Goal: Transaction & Acquisition: Purchase product/service

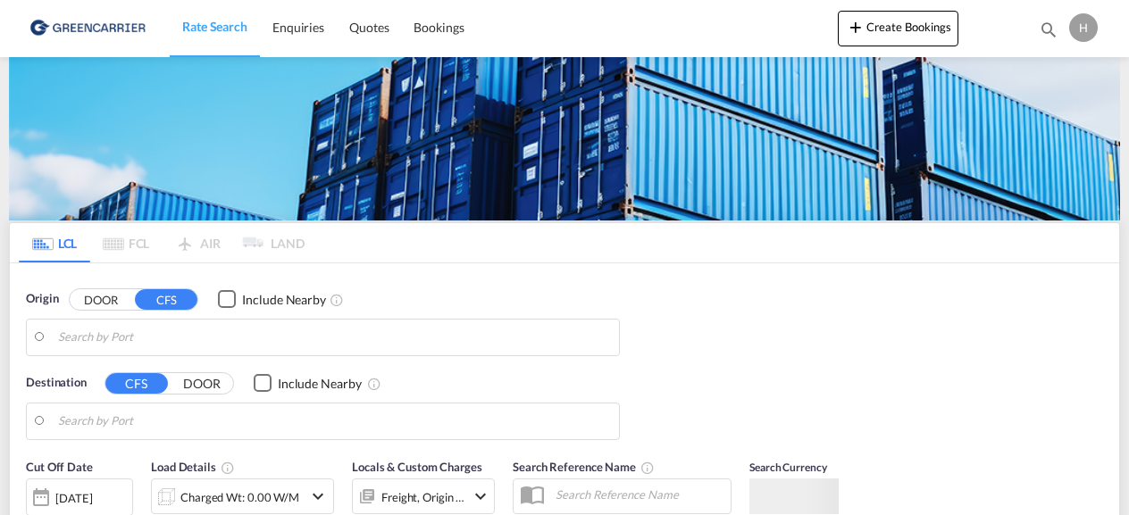
type input "DK-7321, Gadbjerg"
type input "[GEOGRAPHIC_DATA], [GEOGRAPHIC_DATA], [GEOGRAPHIC_DATA]"
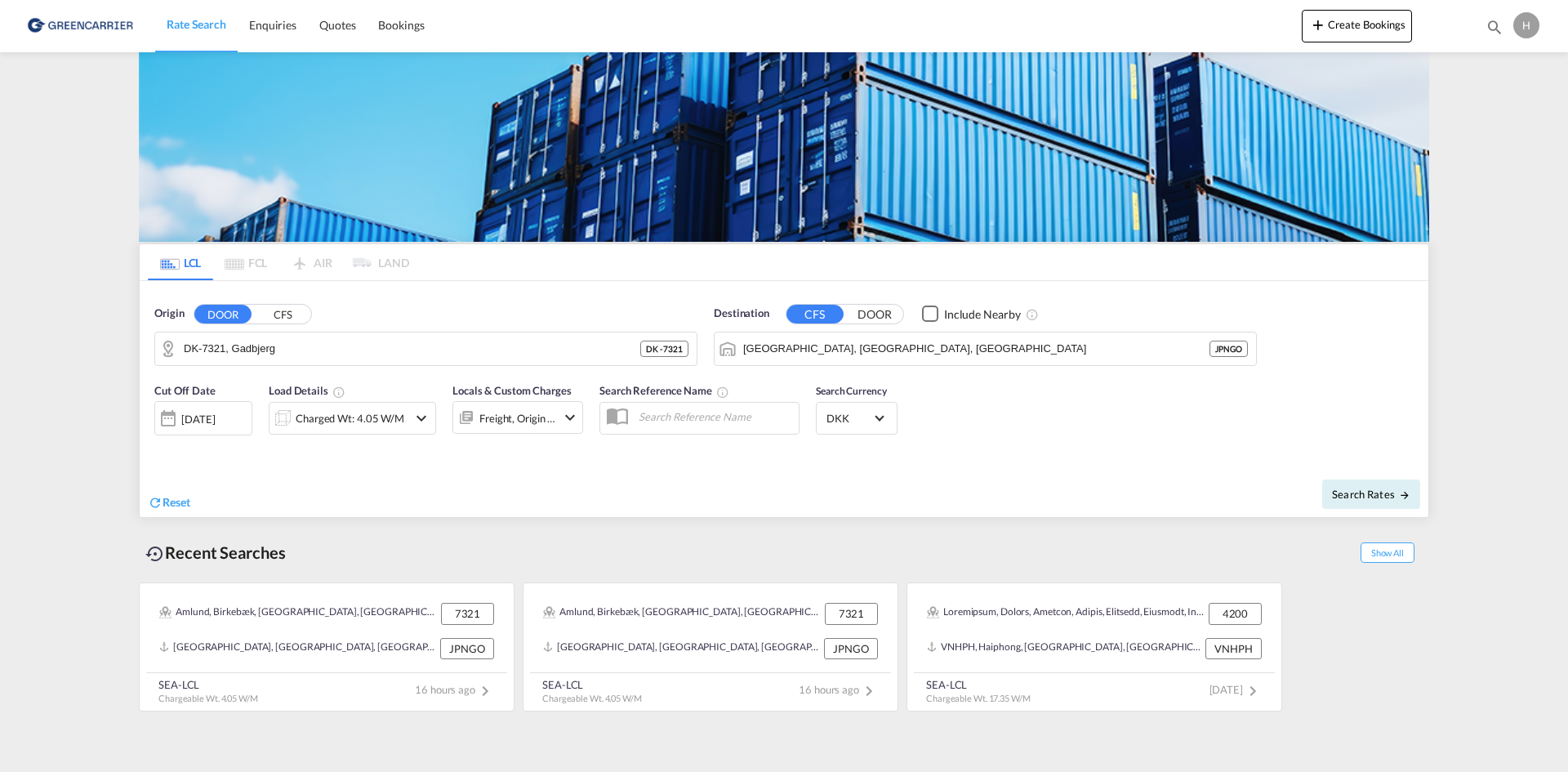
click at [488, 346] on input "DK-7321, Gadbjerg" at bounding box center [411, 348] width 456 height 25
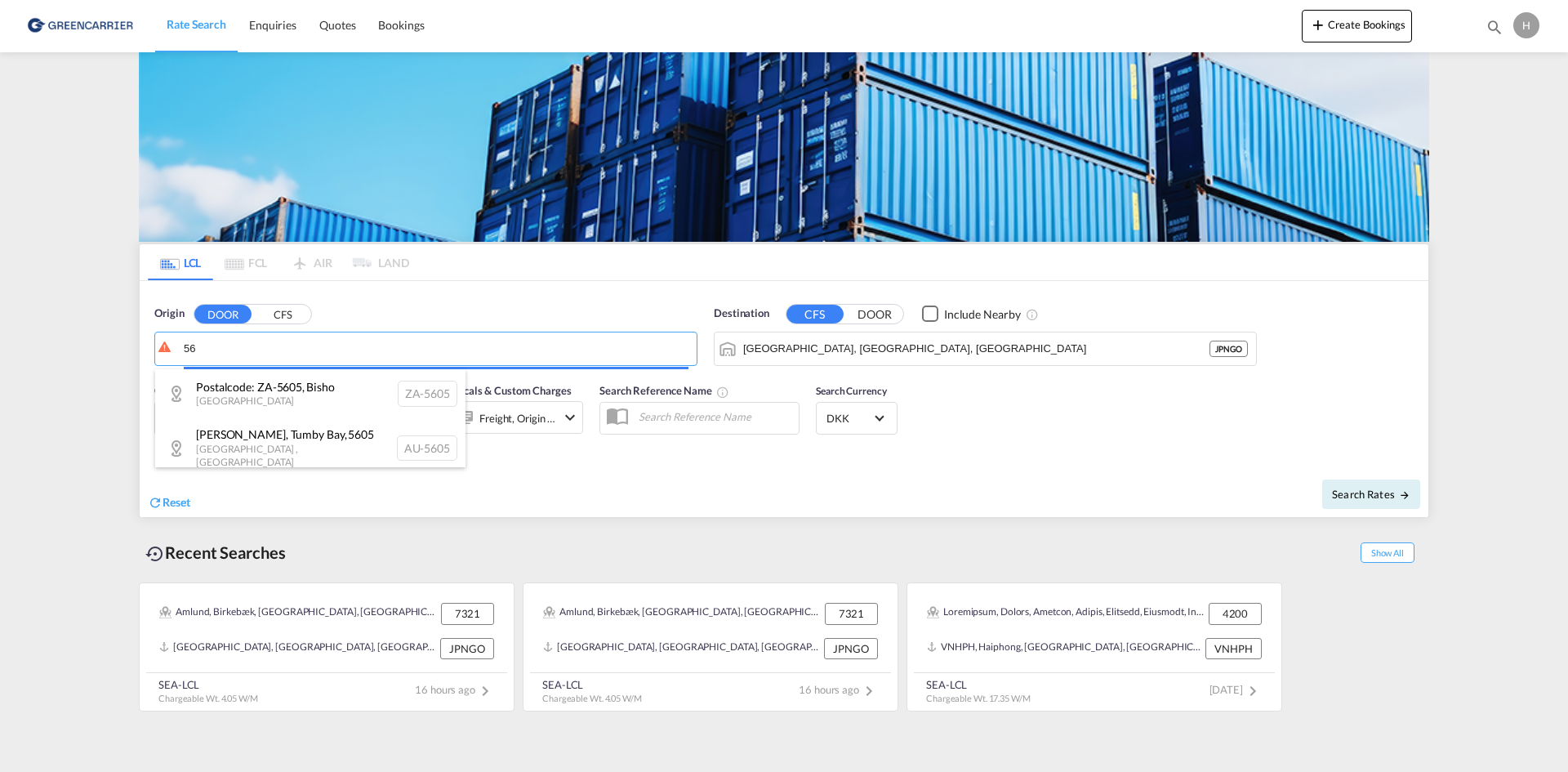
type input "5"
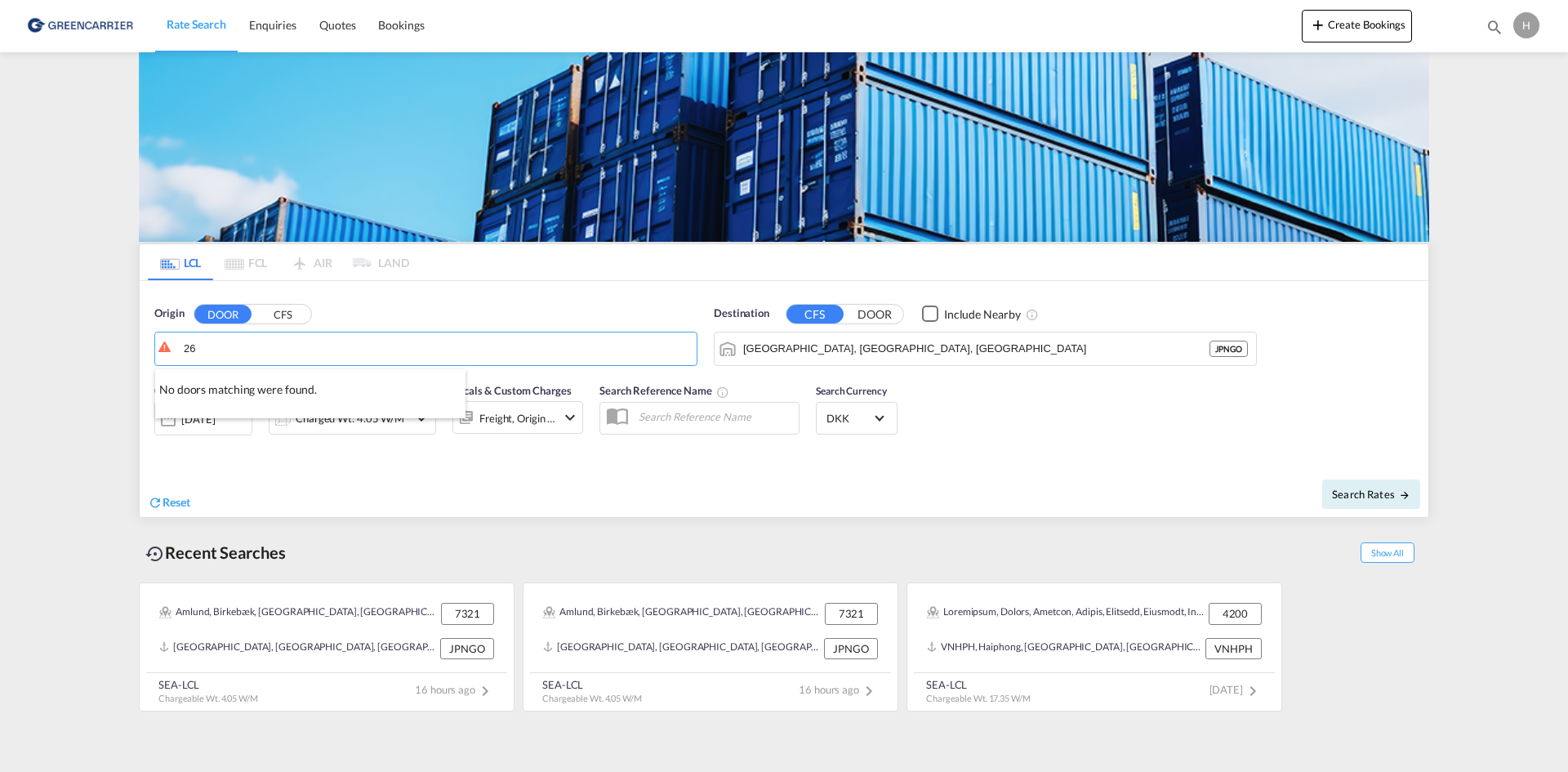
type input "2"
drag, startPoint x: 351, startPoint y: 379, endPoint x: 433, endPoint y: 359, distance: 84.4
click at [352, 379] on div "Broendby, [GEOGRAPHIC_DATA] , 2605 Denmark DK-2605" at bounding box center [310, 401] width 310 height 62
type input "DK-2605, [GEOGRAPHIC_DATA], [GEOGRAPHIC_DATA]"
click at [833, 331] on div "Destination CFS DOOR Include Nearby [GEOGRAPHIC_DATA], [GEOGRAPHIC_DATA], JPNGO…" at bounding box center [986, 336] width 543 height 60
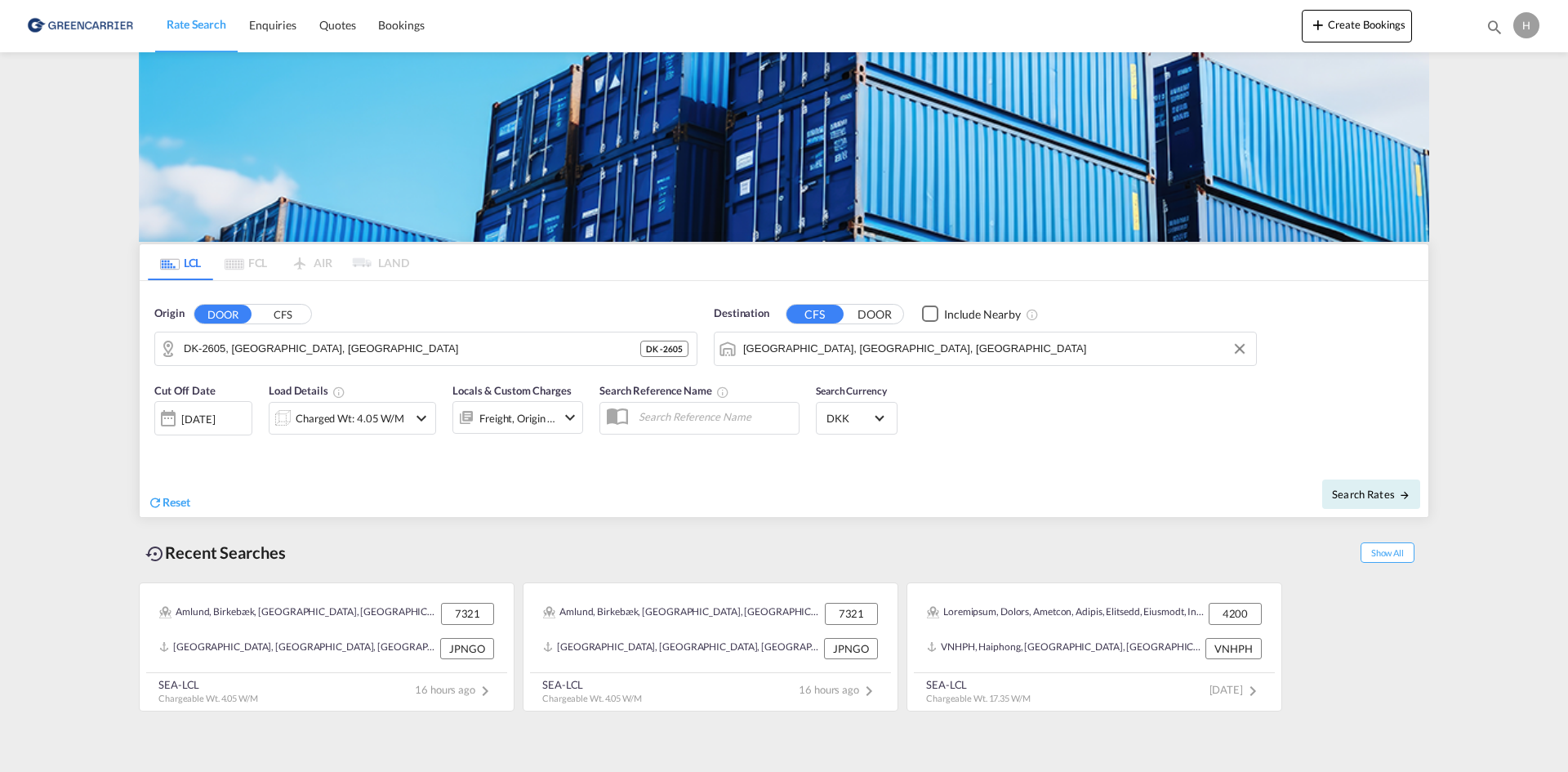
click at [830, 351] on input "[GEOGRAPHIC_DATA], [GEOGRAPHIC_DATA], [GEOGRAPHIC_DATA]" at bounding box center [996, 348] width 505 height 25
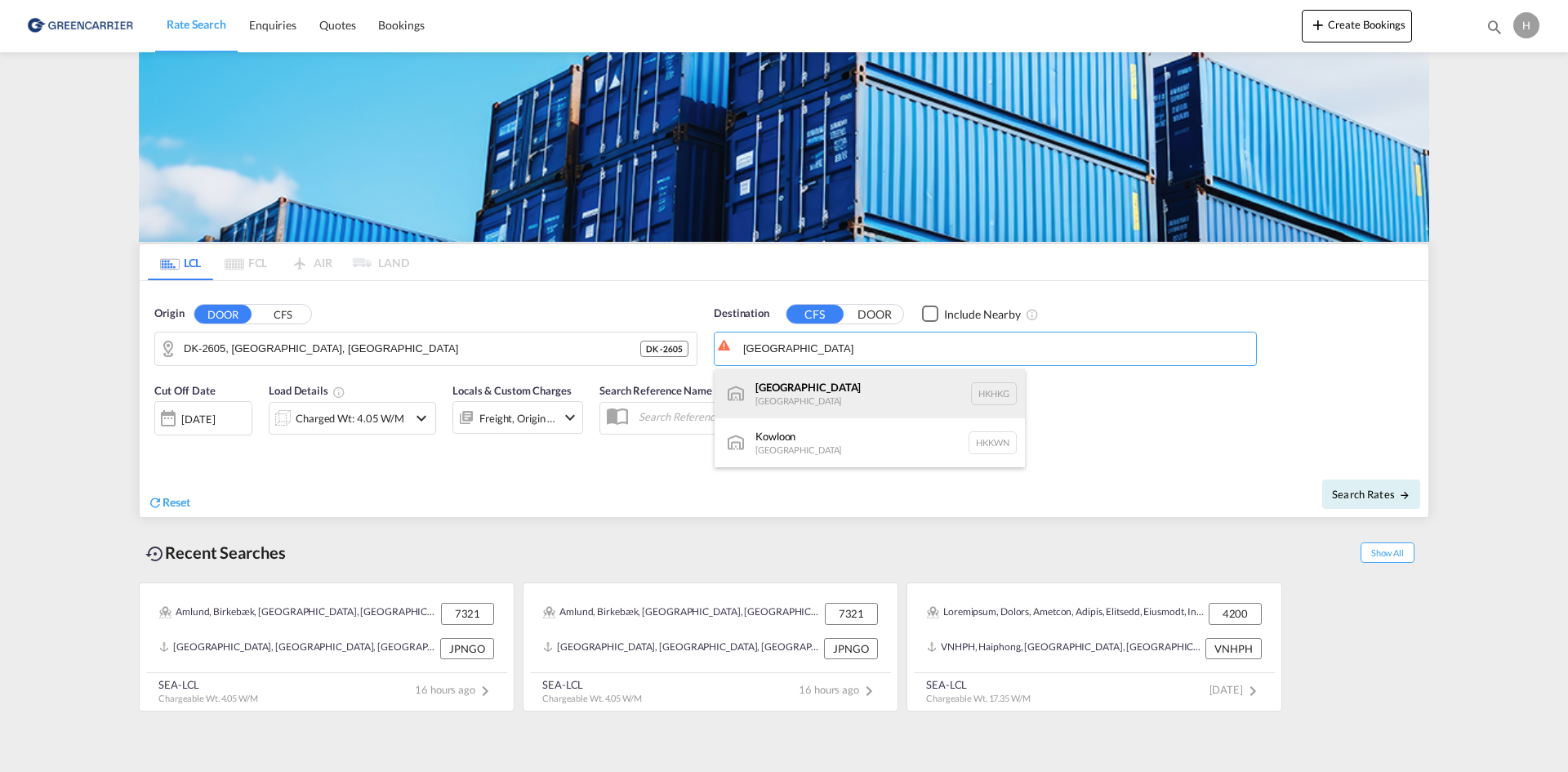
click at [773, 379] on div "[GEOGRAPHIC_DATA] [GEOGRAPHIC_DATA] [GEOGRAPHIC_DATA]" at bounding box center [869, 394] width 310 height 49
type input "[GEOGRAPHIC_DATA], HKHKG"
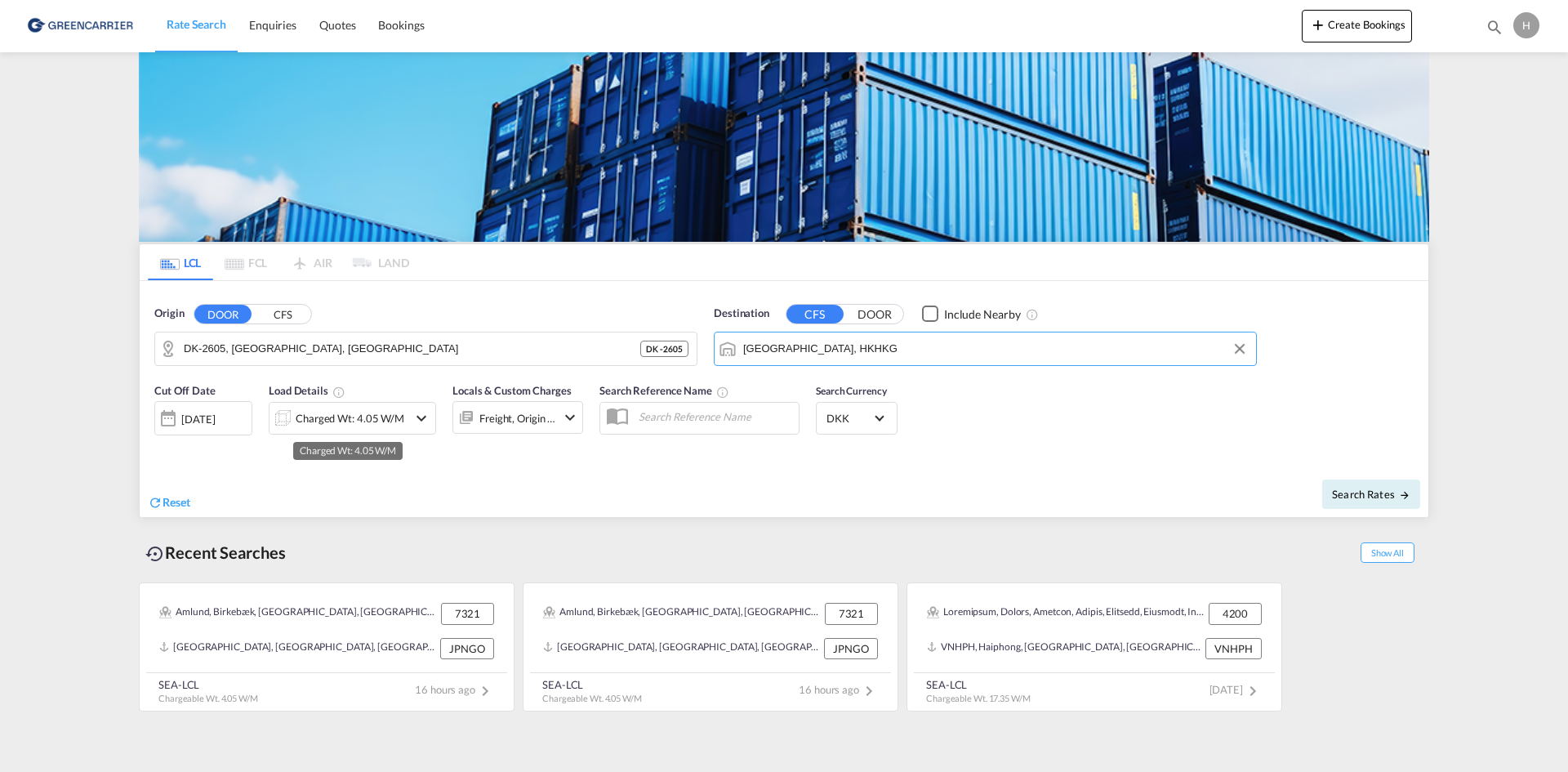
click at [304, 424] on div "Charged Wt: 4.05 W/M" at bounding box center [349, 418] width 109 height 23
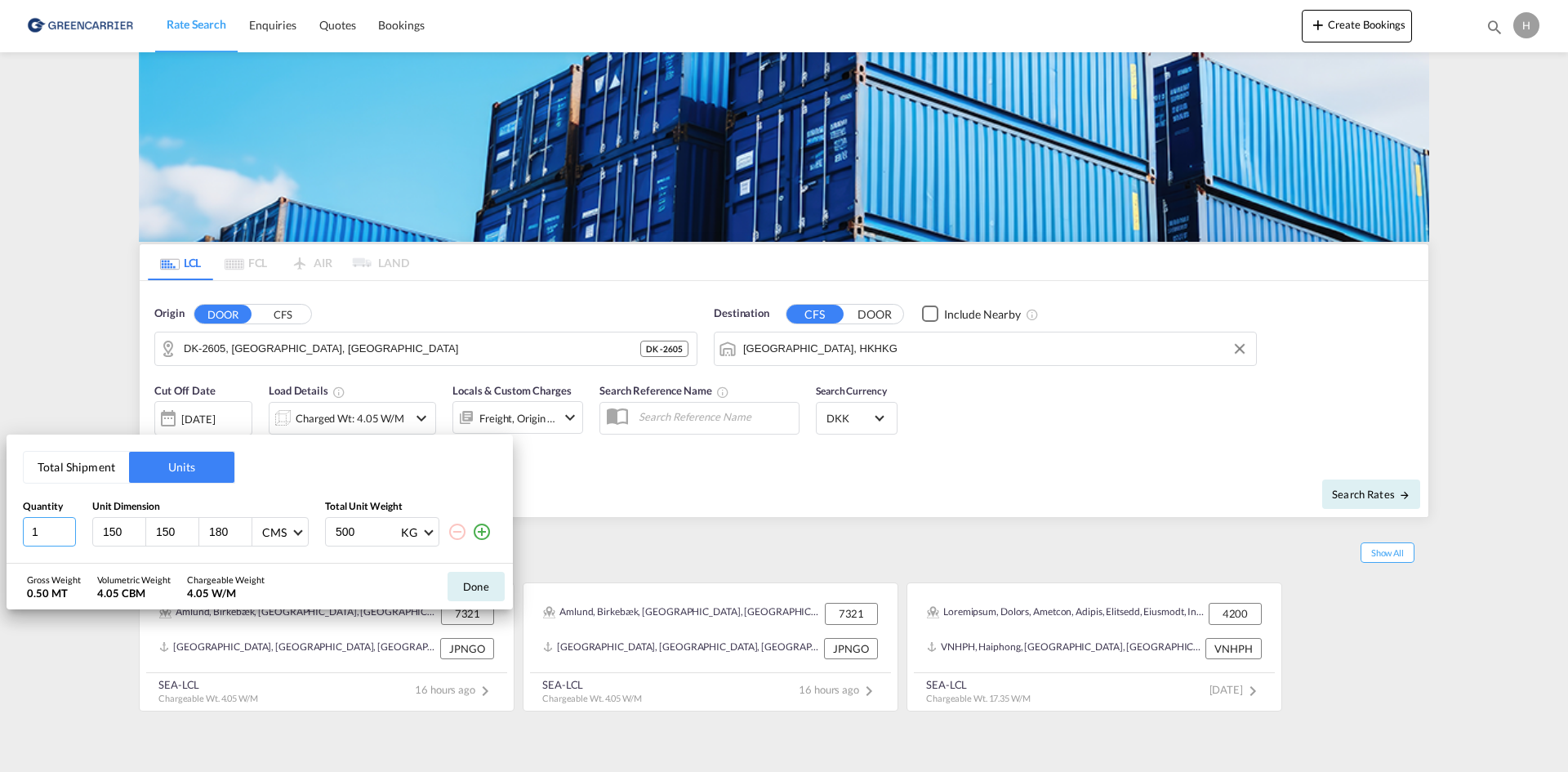
drag, startPoint x: 48, startPoint y: 534, endPoint x: 10, endPoint y: 524, distance: 39.3
click at [11, 471] on div "Total Shipment Units Quantity Unit Dimension Total Unit Weight 1 150 150 180 CM…" at bounding box center [260, 499] width 507 height 129
type input "2"
click at [65, 461] on button "Total Shipment" at bounding box center [76, 467] width 105 height 31
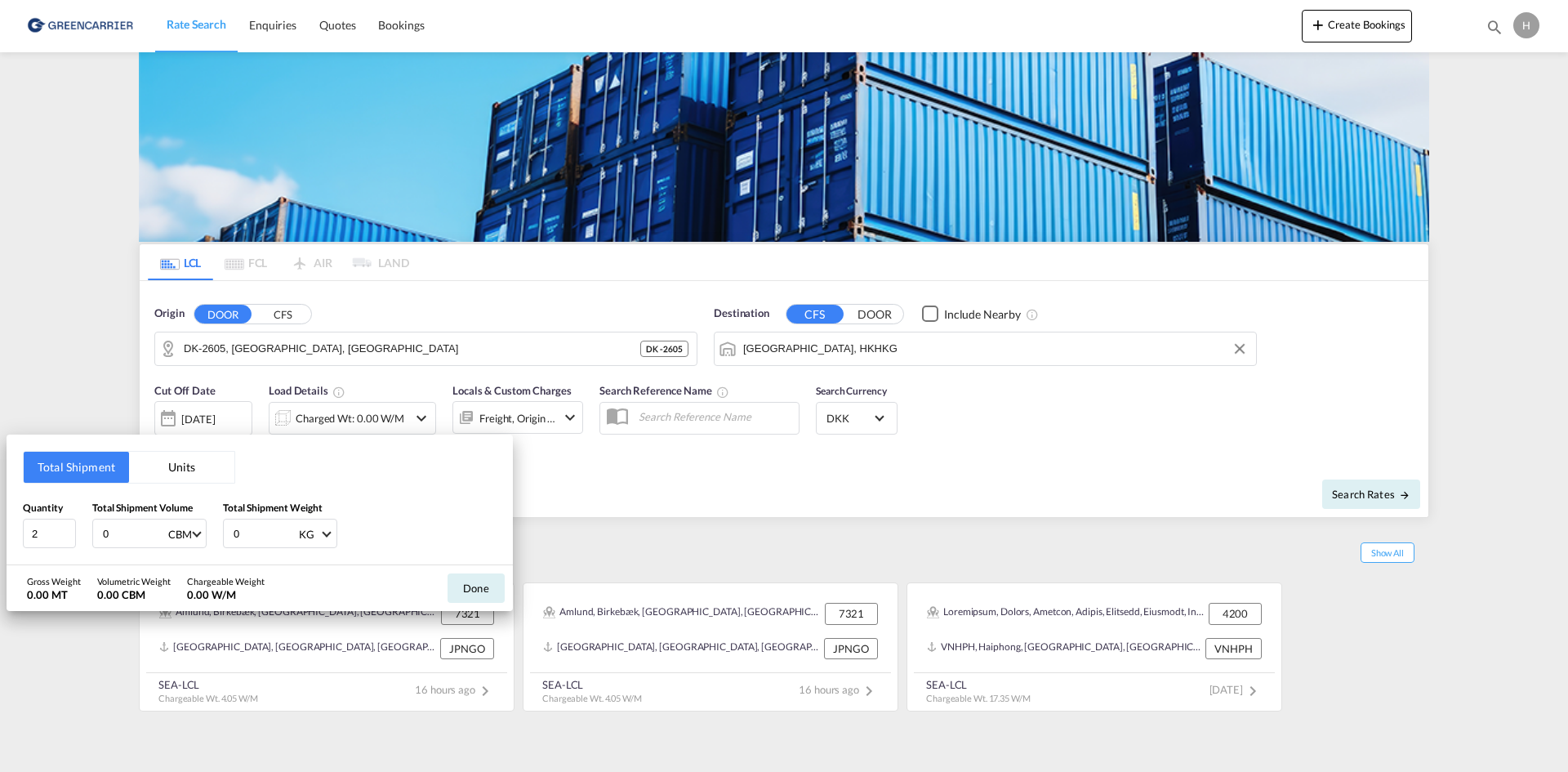
drag, startPoint x: 101, startPoint y: 532, endPoint x: 125, endPoint y: 531, distance: 24.0
click at [125, 471] on input "0" at bounding box center [133, 533] width 65 height 27
type input "2.786"
type input "147"
click at [492, 471] on button "Done" at bounding box center [476, 588] width 58 height 29
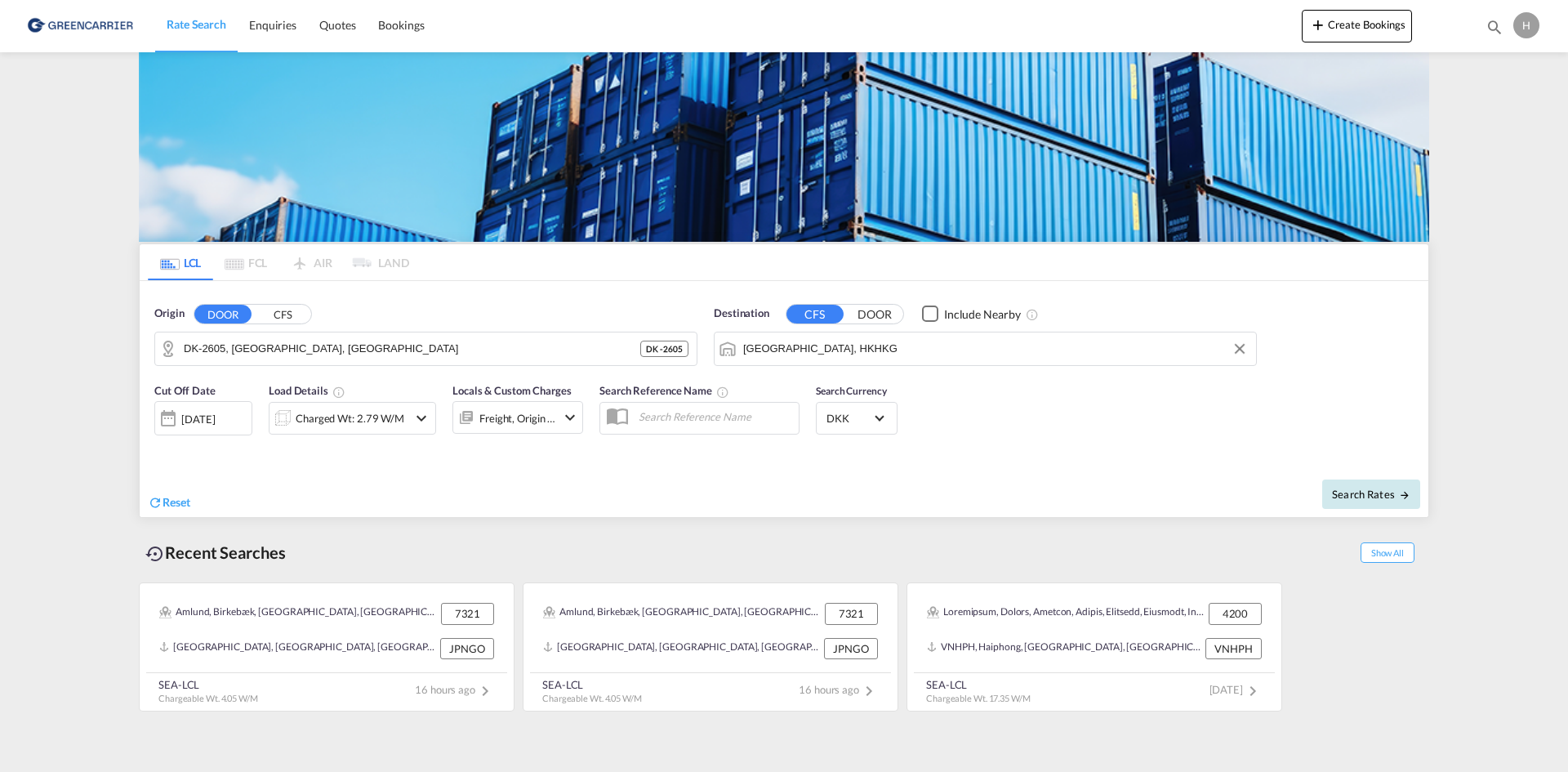
click at [1031, 471] on span "Search Rates" at bounding box center [1371, 494] width 79 height 13
type input "2605 to HKHKG / [DATE]"
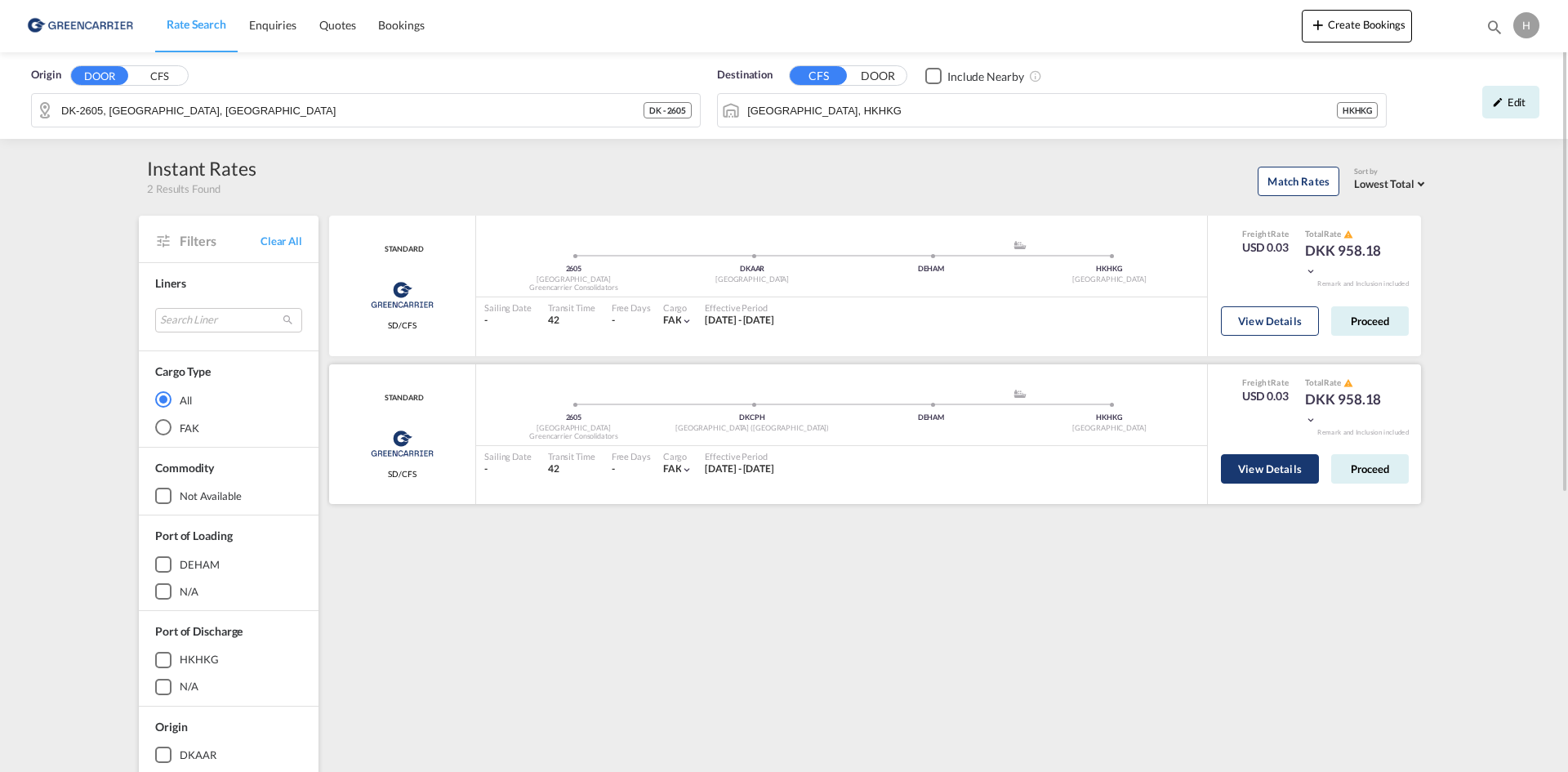
click at [1031, 466] on button "View Details" at bounding box center [1269, 469] width 98 height 29
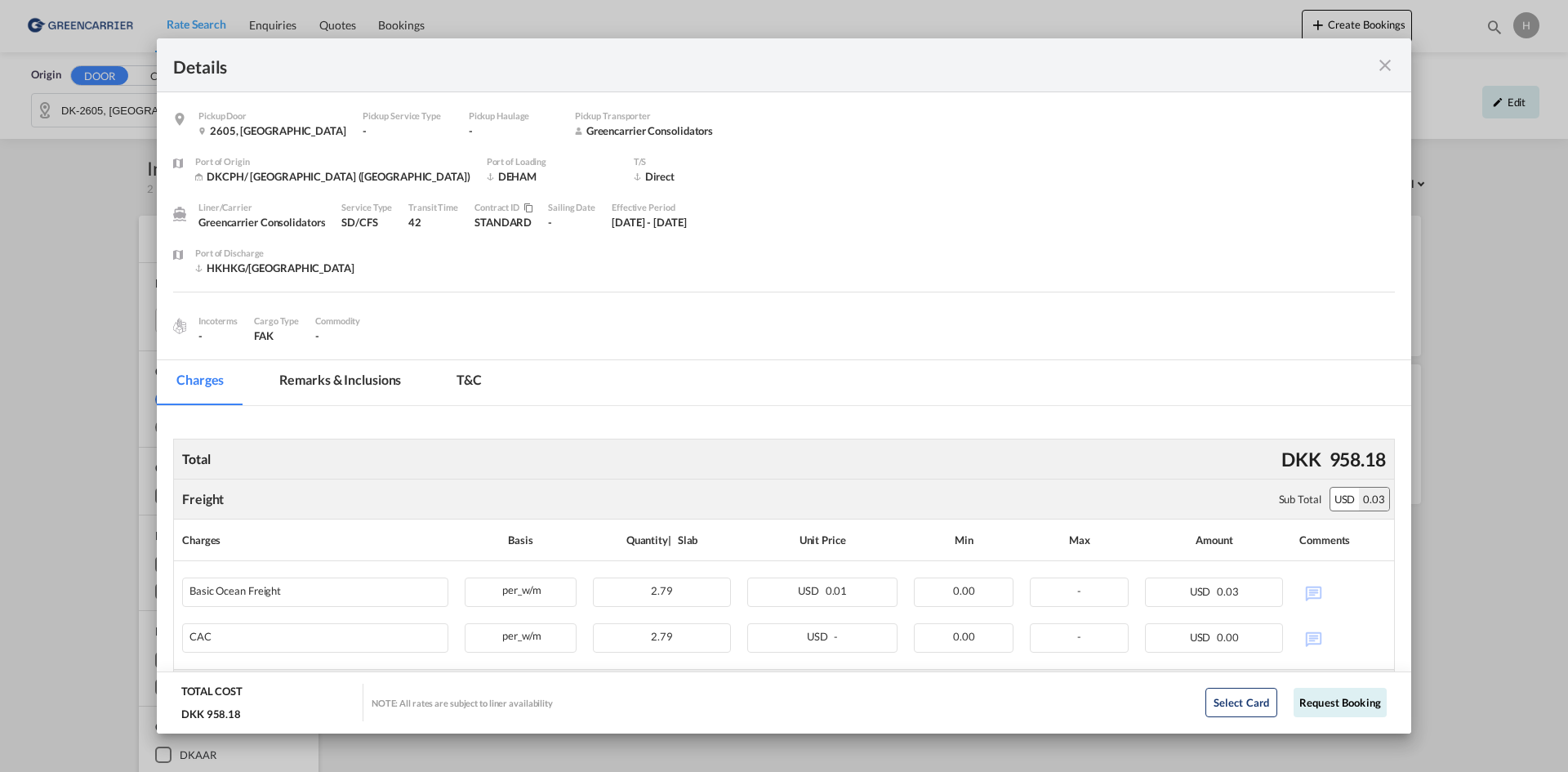
click at [1031, 65] on md-icon "icon-close fg-AAA8AD m-0 cursor" at bounding box center [1384, 65] width 19 height 19
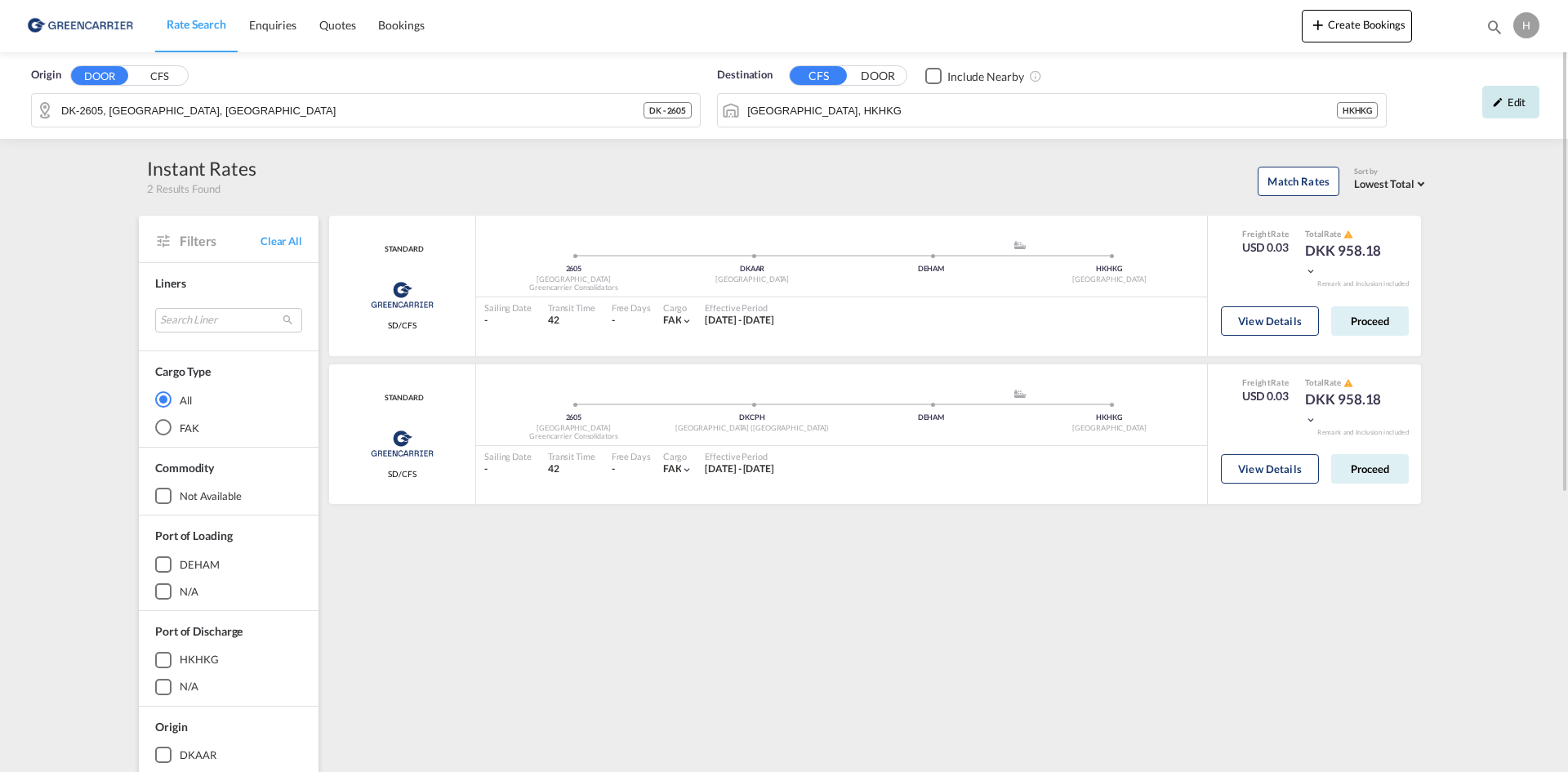
click at [1031, 113] on div "Edit" at bounding box center [1510, 102] width 58 height 33
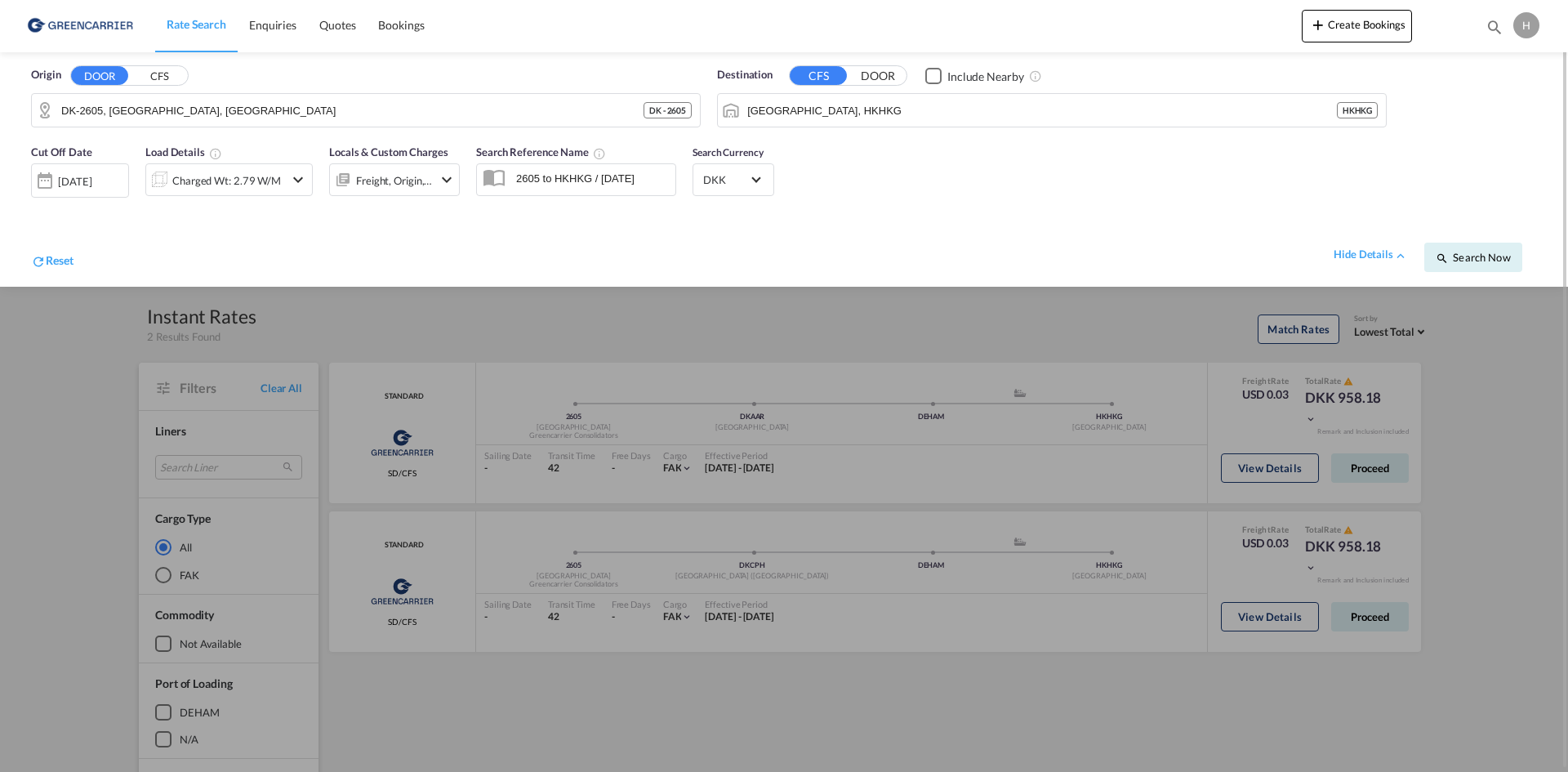
click at [195, 180] on div "Charged Wt: 2.79 W/M" at bounding box center [226, 180] width 109 height 23
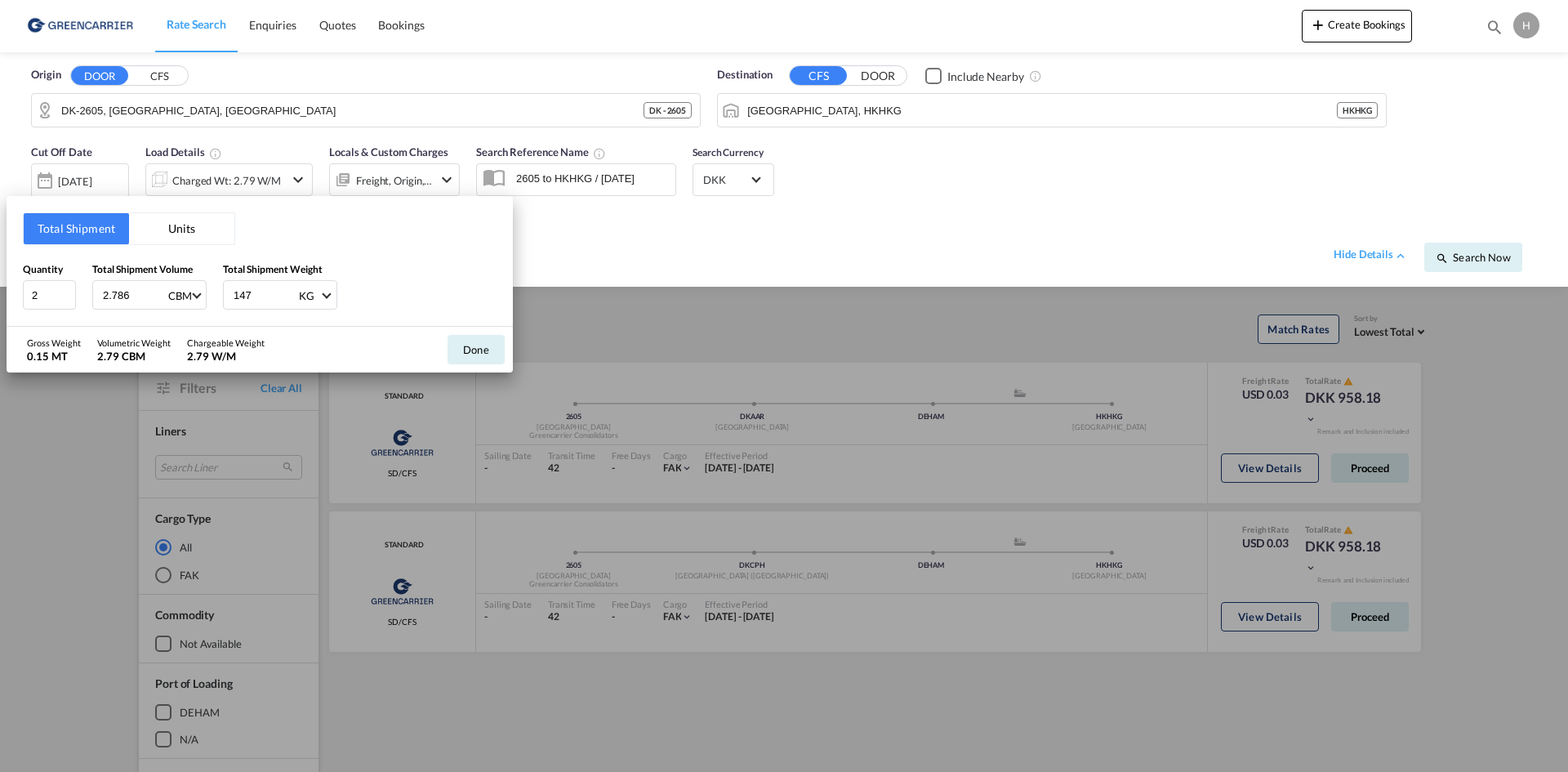
drag, startPoint x: 138, startPoint y: 293, endPoint x: 85, endPoint y: 293, distance: 53.0
click at [85, 293] on div "Quantity 2 Total Shipment Volume 2.786 CBM CBM CFT Total Shipment Weight 147 KG…" at bounding box center [260, 286] width 474 height 49
type input "4.673"
click at [468, 338] on button "Done" at bounding box center [476, 349] width 58 height 29
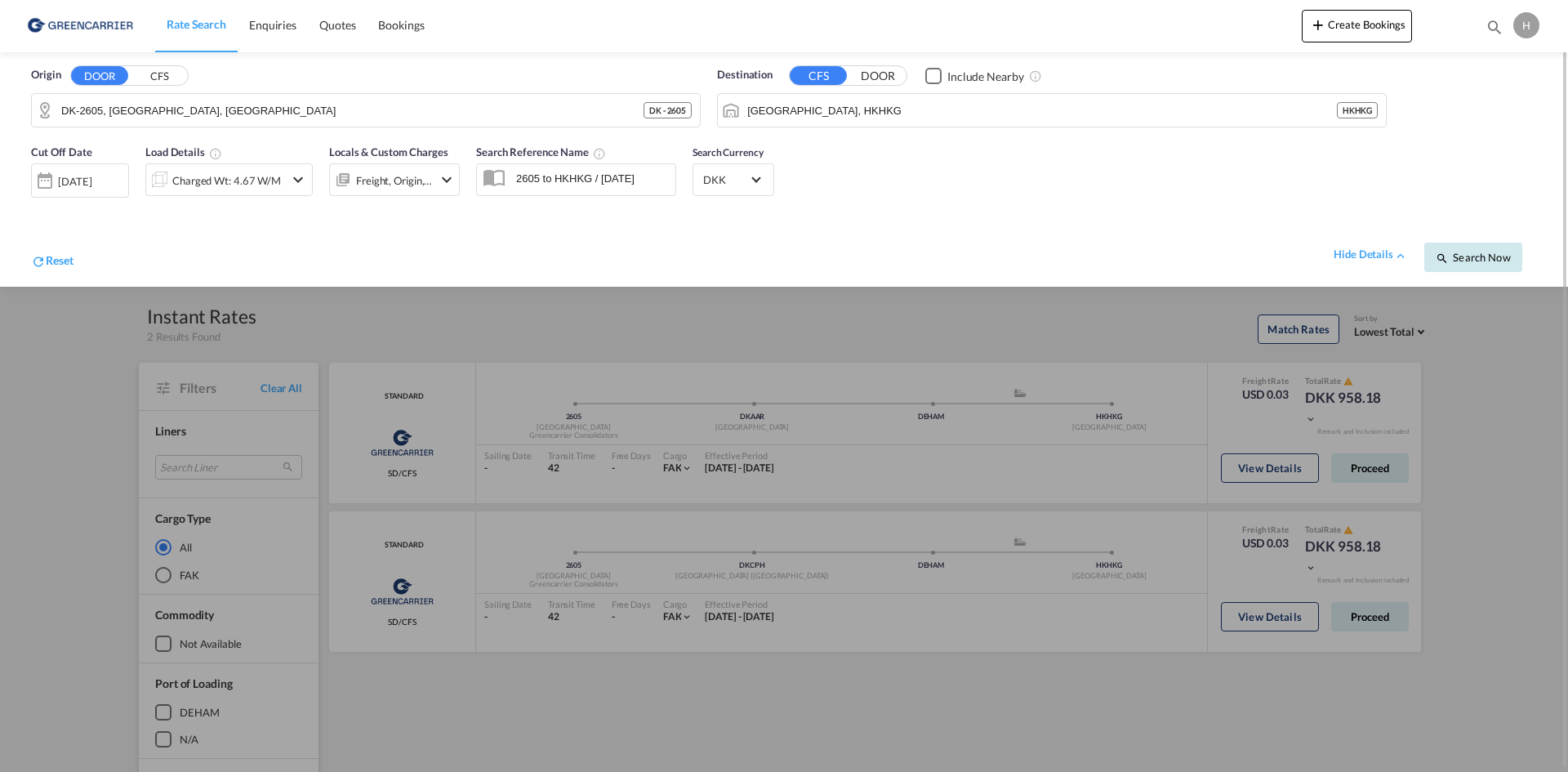
click at [1031, 260] on span "Search Now" at bounding box center [1472, 257] width 74 height 13
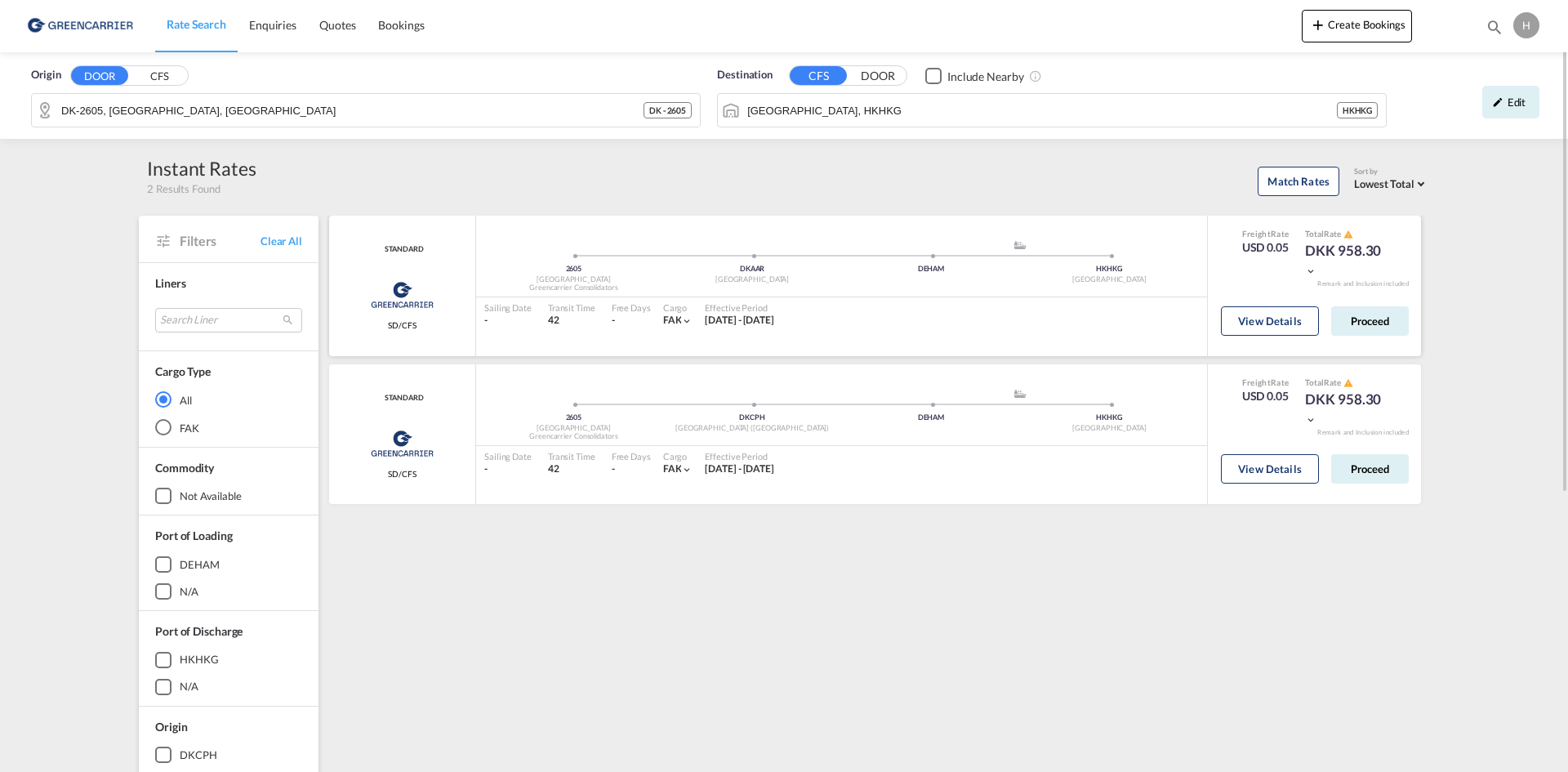
click at [1031, 337] on div "View Details Proceed" at bounding box center [1314, 325] width 187 height 47
click at [1031, 319] on button "View Details" at bounding box center [1269, 321] width 98 height 29
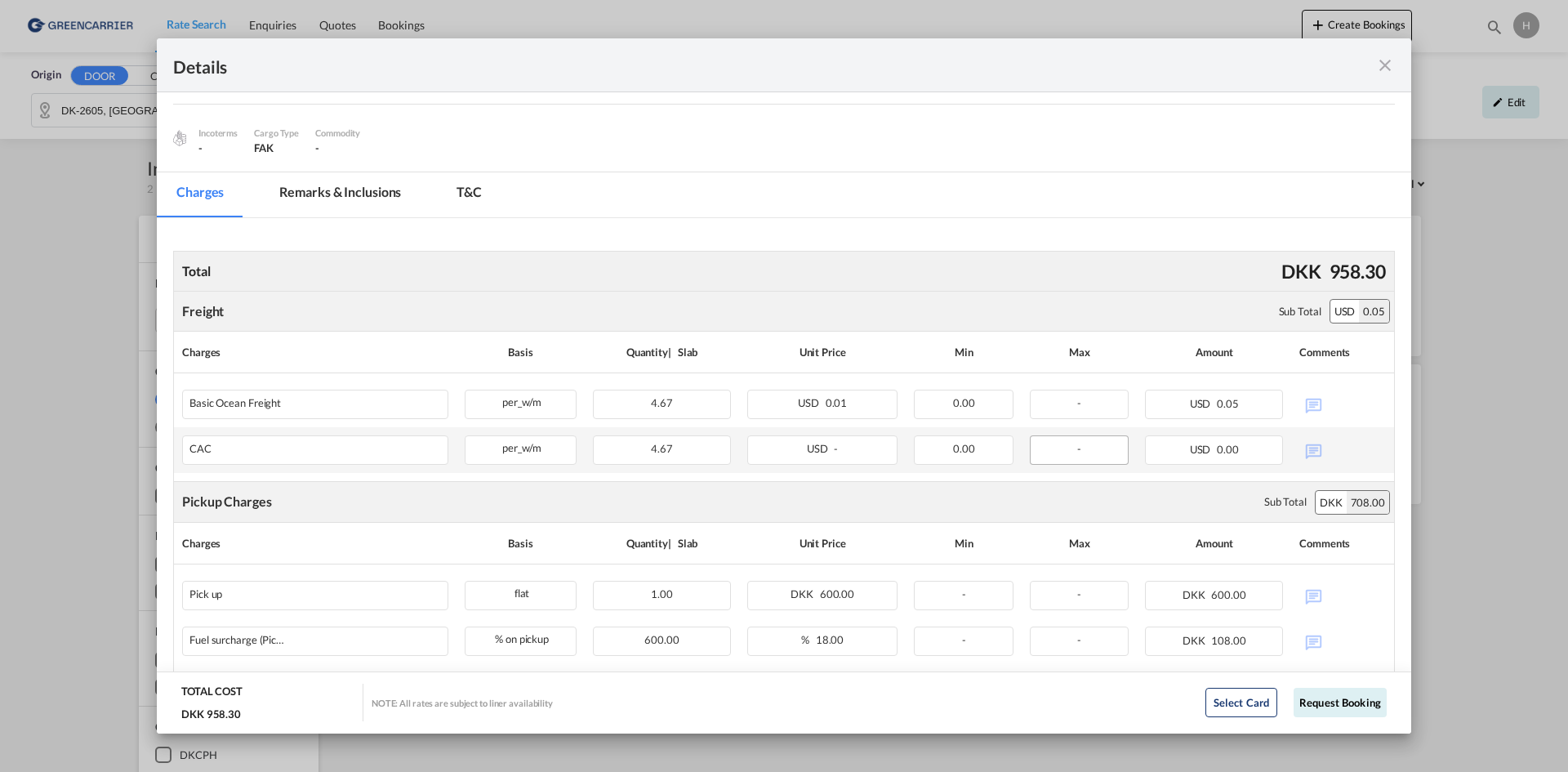
scroll to position [184, 0]
click at [1031, 58] on div "Pickup Door ..." at bounding box center [1334, 65] width 123 height 20
click at [1031, 68] on md-icon "icon-close fg-AAA8AD m-0 cursor" at bounding box center [1384, 65] width 19 height 19
